Goal: Find contact information: Obtain details needed to contact an individual or organization

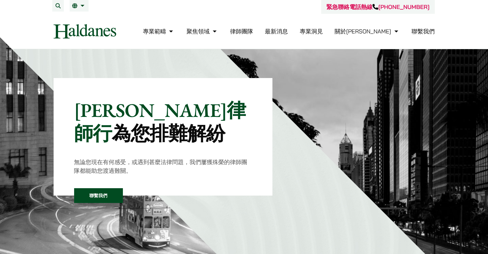
click at [423, 31] on link "聯繫我們" at bounding box center [423, 31] width 23 height 7
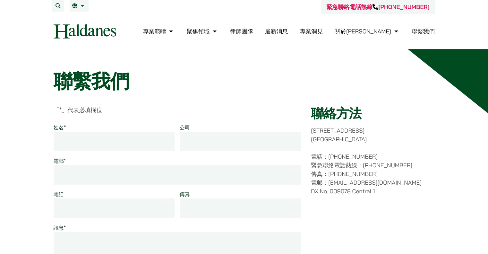
click at [253, 31] on link "律師團隊" at bounding box center [241, 31] width 23 height 7
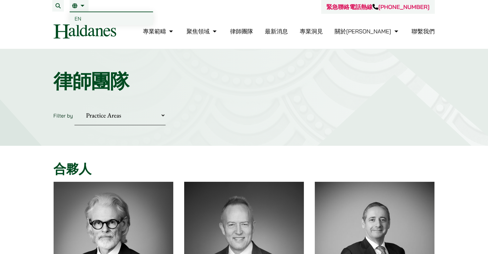
click at [82, 6] on link "繁" at bounding box center [79, 5] width 14 height 5
click at [85, 5] on link "繁" at bounding box center [79, 5] width 14 height 5
click at [79, 18] on span "EN" at bounding box center [78, 18] width 7 height 6
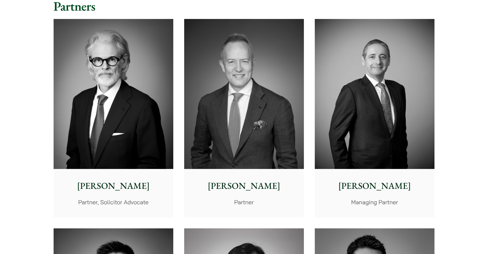
scroll to position [193, 0]
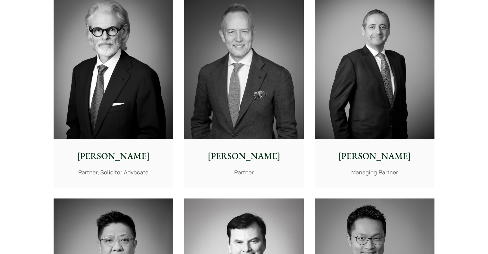
click at [101, 160] on p "[PERSON_NAME]" at bounding box center [113, 155] width 109 height 13
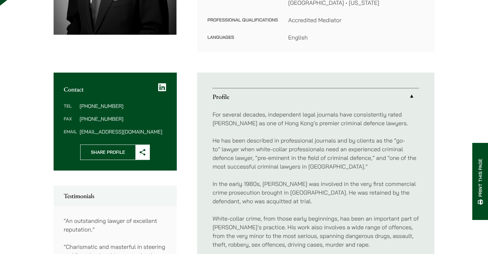
scroll to position [193, 0]
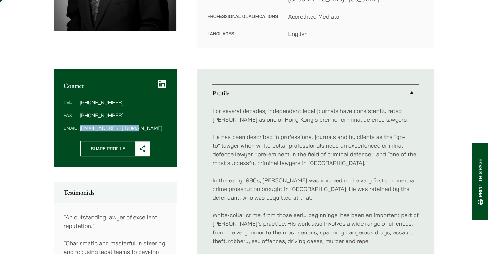
drag, startPoint x: 135, startPoint y: 120, endPoint x: 80, endPoint y: 118, distance: 54.3
click at [80, 126] on dd "[EMAIL_ADDRESS][DOMAIN_NAME]" at bounding box center [123, 128] width 87 height 5
copy dd "[EMAIL_ADDRESS][DOMAIN_NAME]"
click at [127, 126] on dd "[EMAIL_ADDRESS][DOMAIN_NAME]" at bounding box center [123, 128] width 87 height 5
copy dd "[EMAIL_ADDRESS][DOMAIN_NAME]"
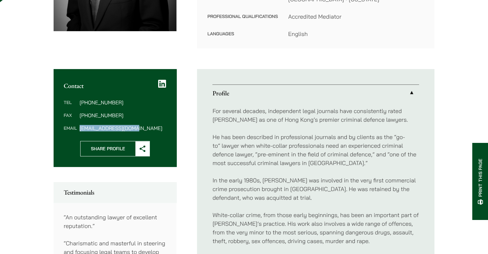
click at [148, 101] on dl "Tel [PHONE_NUMBER] Fax [PHONE_NUMBER] Email [EMAIL_ADDRESS][DOMAIN_NAME]" at bounding box center [115, 115] width 103 height 31
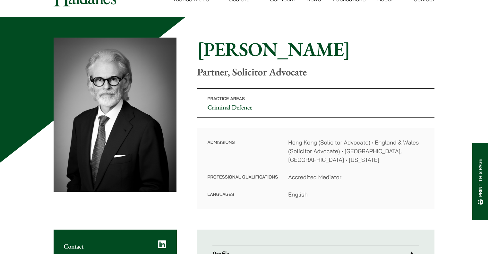
scroll to position [0, 0]
